Goal: Check status: Check status

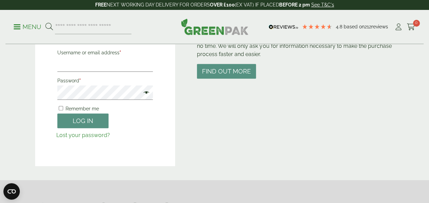
scroll to position [106, 0]
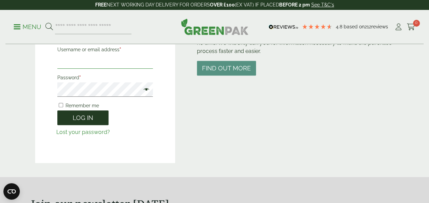
type input "**********"
click at [73, 120] on button "Log in" at bounding box center [82, 117] width 51 height 15
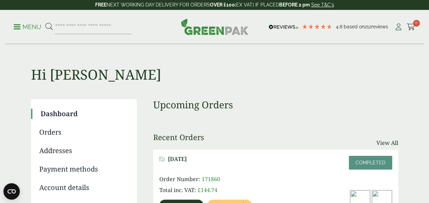
click at [58, 130] on link "Orders" at bounding box center [83, 132] width 88 height 10
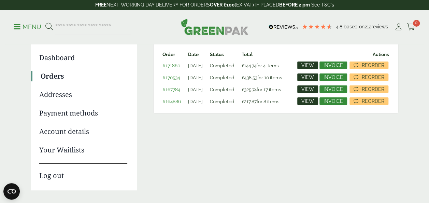
scroll to position [62, 0]
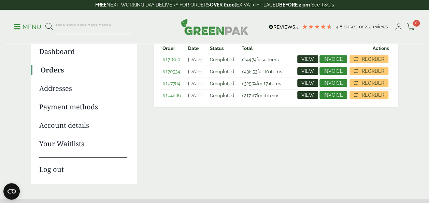
click at [314, 58] on span "View" at bounding box center [307, 59] width 13 height 5
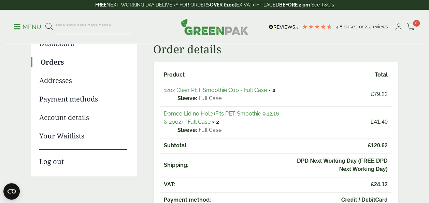
scroll to position [55, 0]
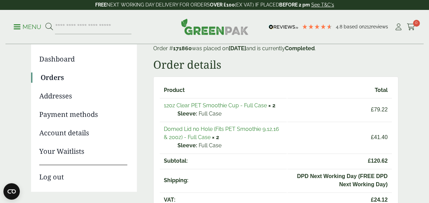
click at [57, 80] on link "Orders" at bounding box center [84, 77] width 87 height 10
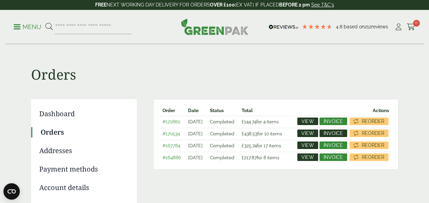
click at [343, 136] on span "Invoice" at bounding box center [333, 133] width 19 height 5
click at [314, 136] on span "View" at bounding box center [307, 133] width 13 height 5
